Goal: Check status: Check status

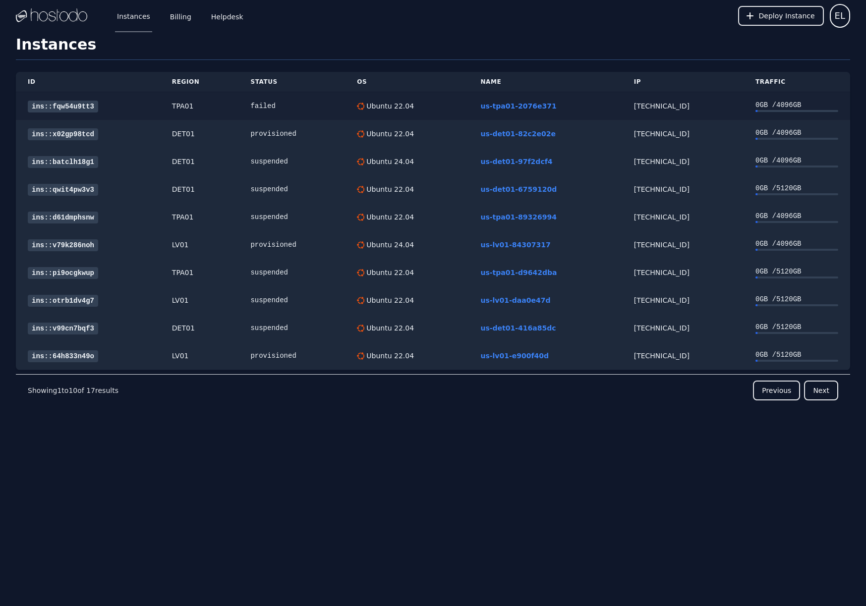
click at [66, 106] on link "ins::fqw54u9tt3" at bounding box center [63, 107] width 70 height 12
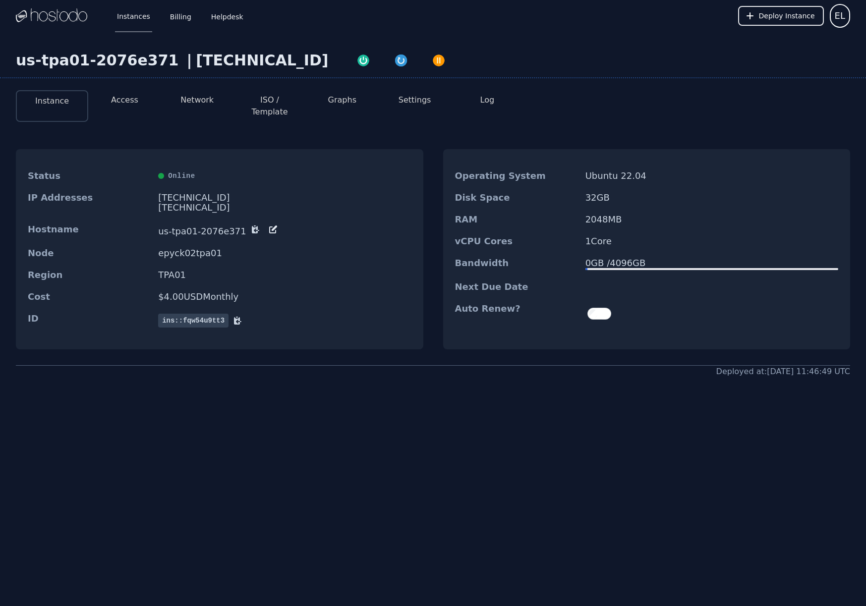
click at [145, 19] on link "Instances" at bounding box center [133, 16] width 37 height 33
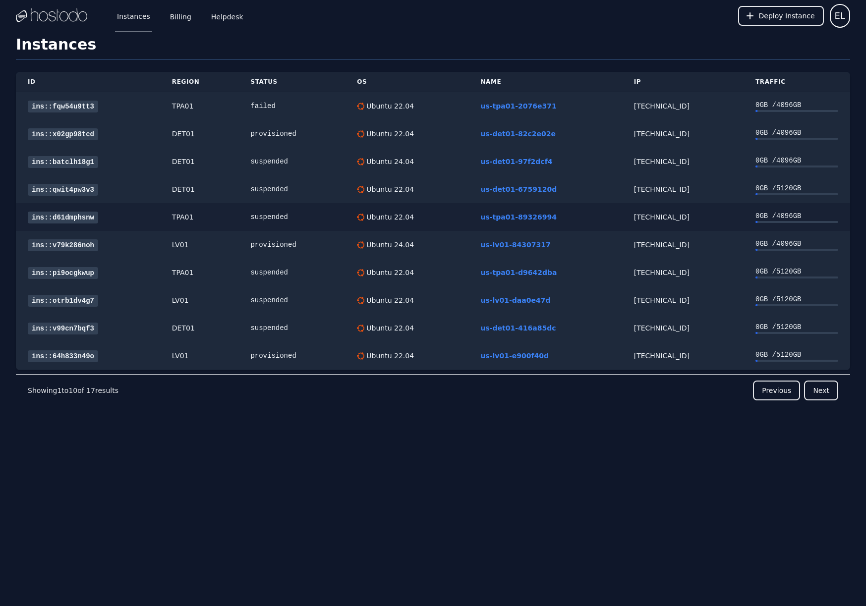
click at [640, 218] on div "158.51.125.96" at bounding box center [683, 217] width 98 height 10
